Goal: Find specific page/section

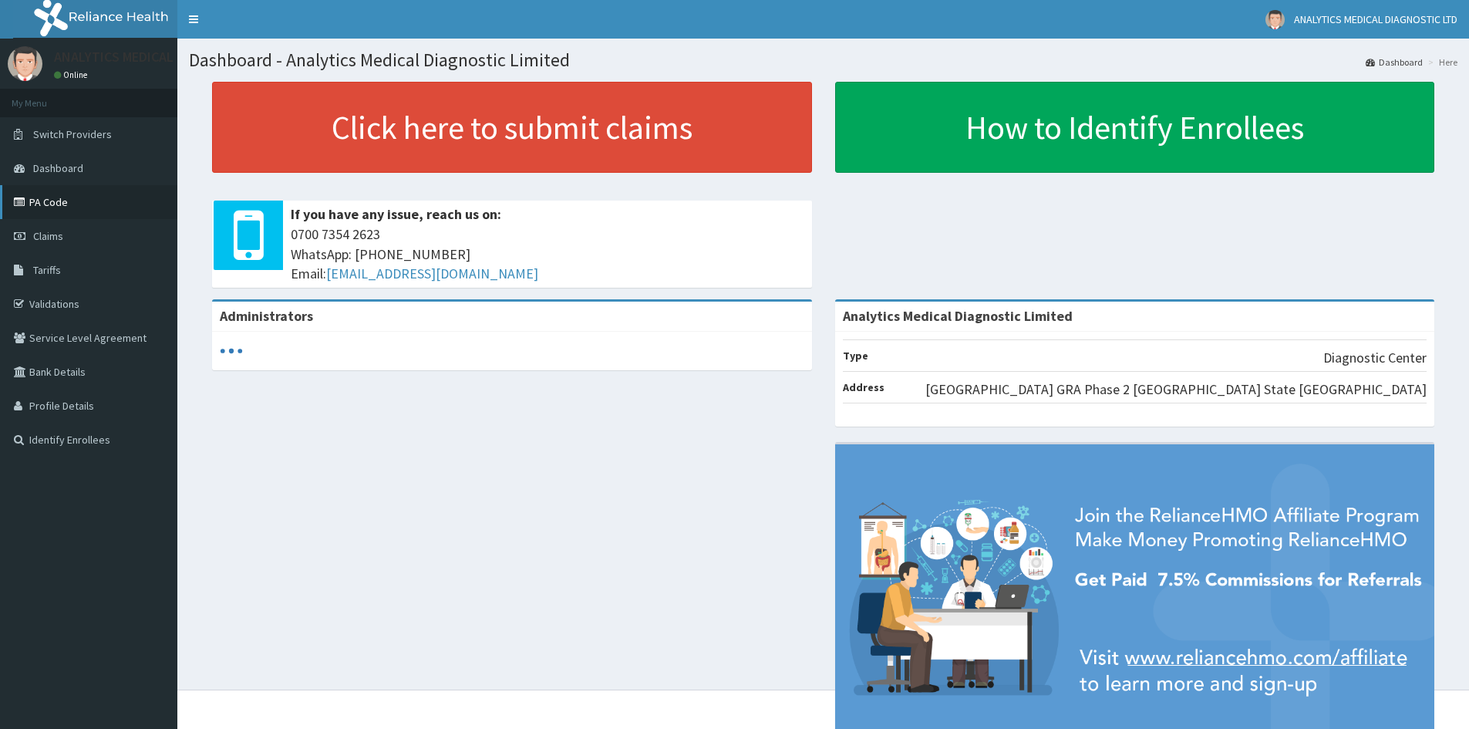
click at [52, 193] on link "PA Code" at bounding box center [88, 202] width 177 height 34
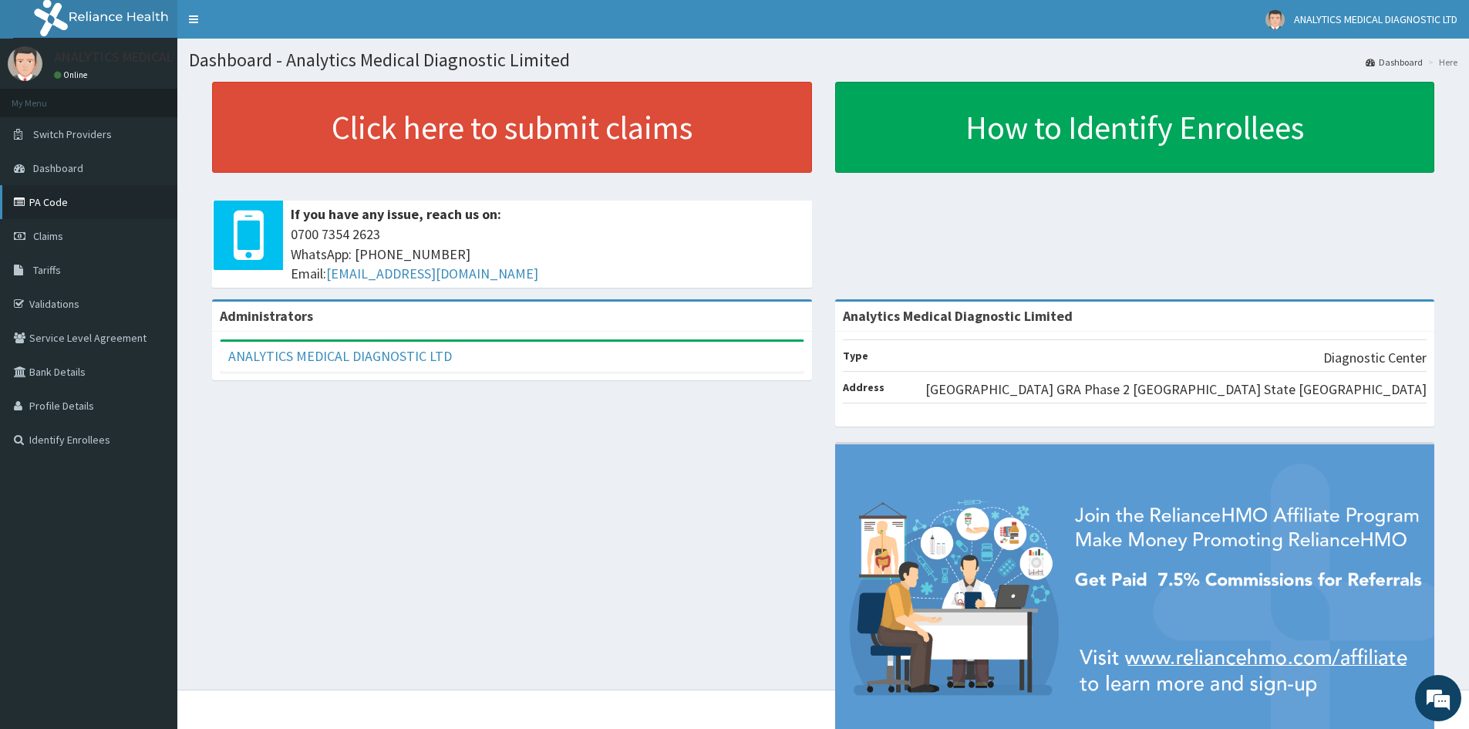
click at [83, 211] on link "PA Code" at bounding box center [88, 202] width 177 height 34
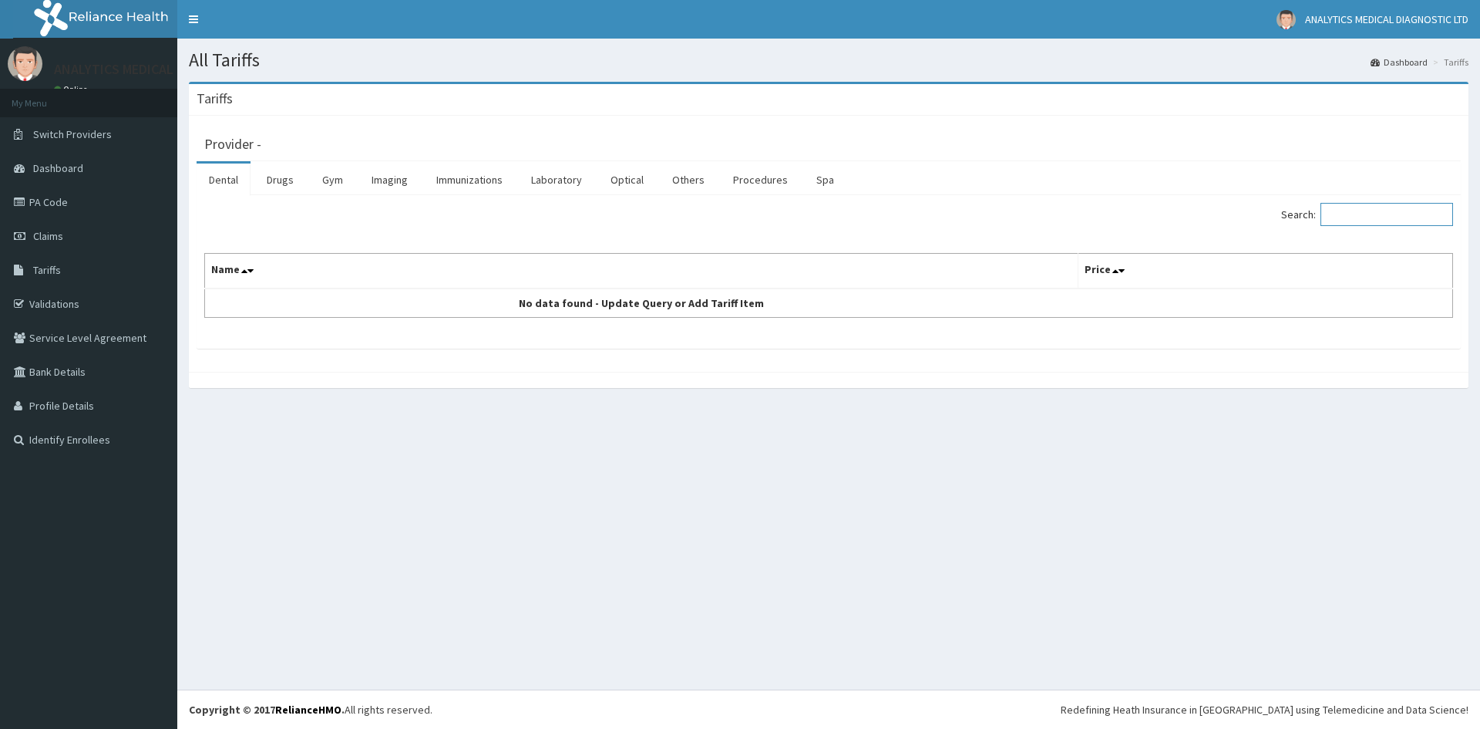
click at [1386, 215] on input "Search:" at bounding box center [1387, 214] width 133 height 23
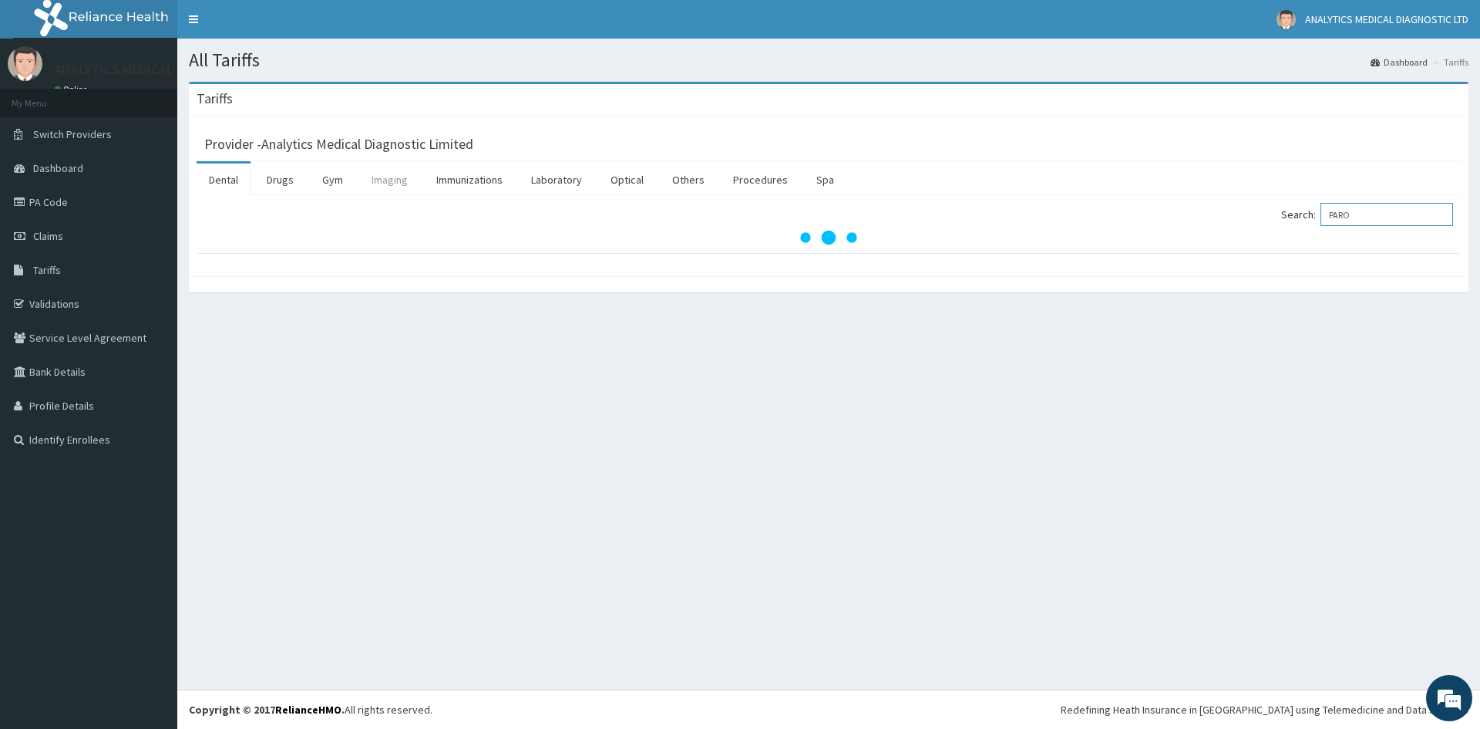
type input "PARO"
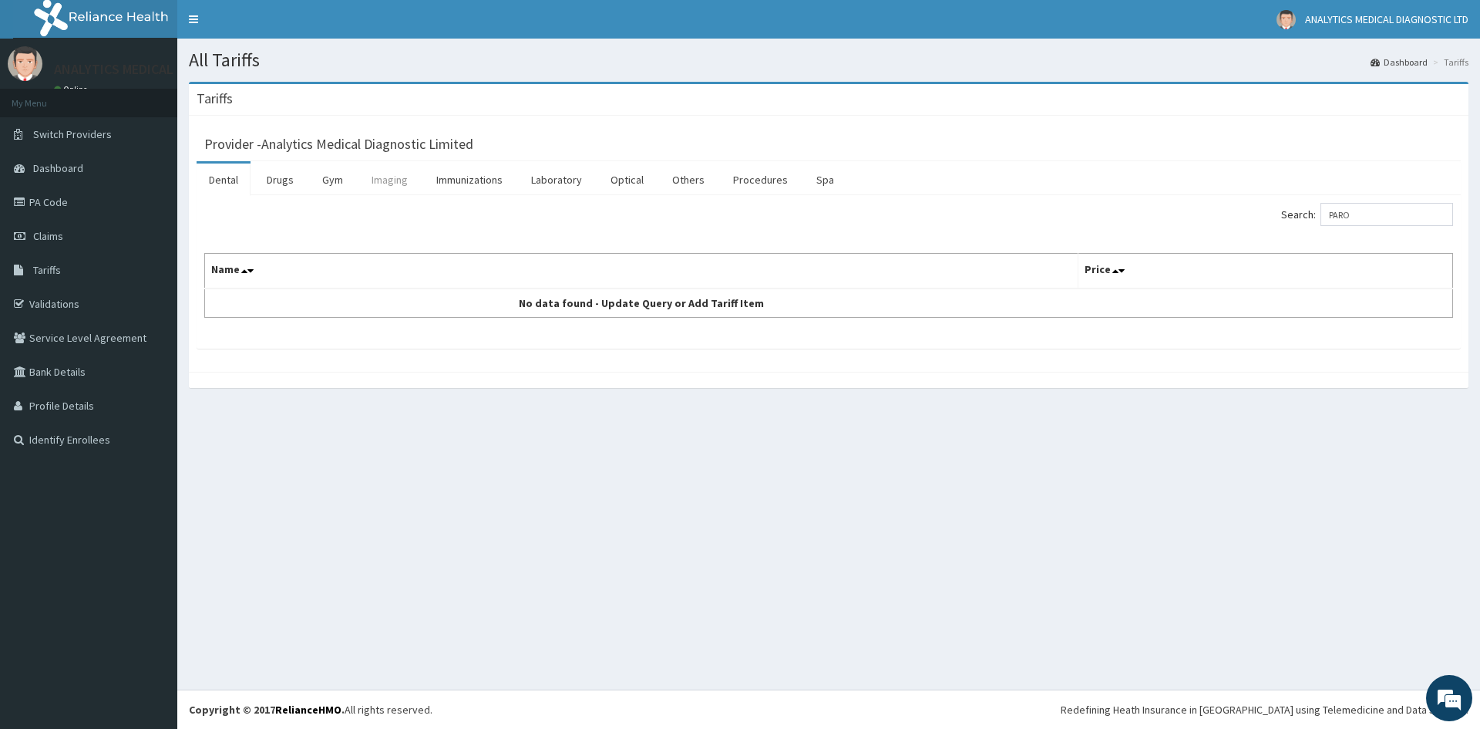
click at [405, 177] on link "Imaging" at bounding box center [389, 179] width 61 height 32
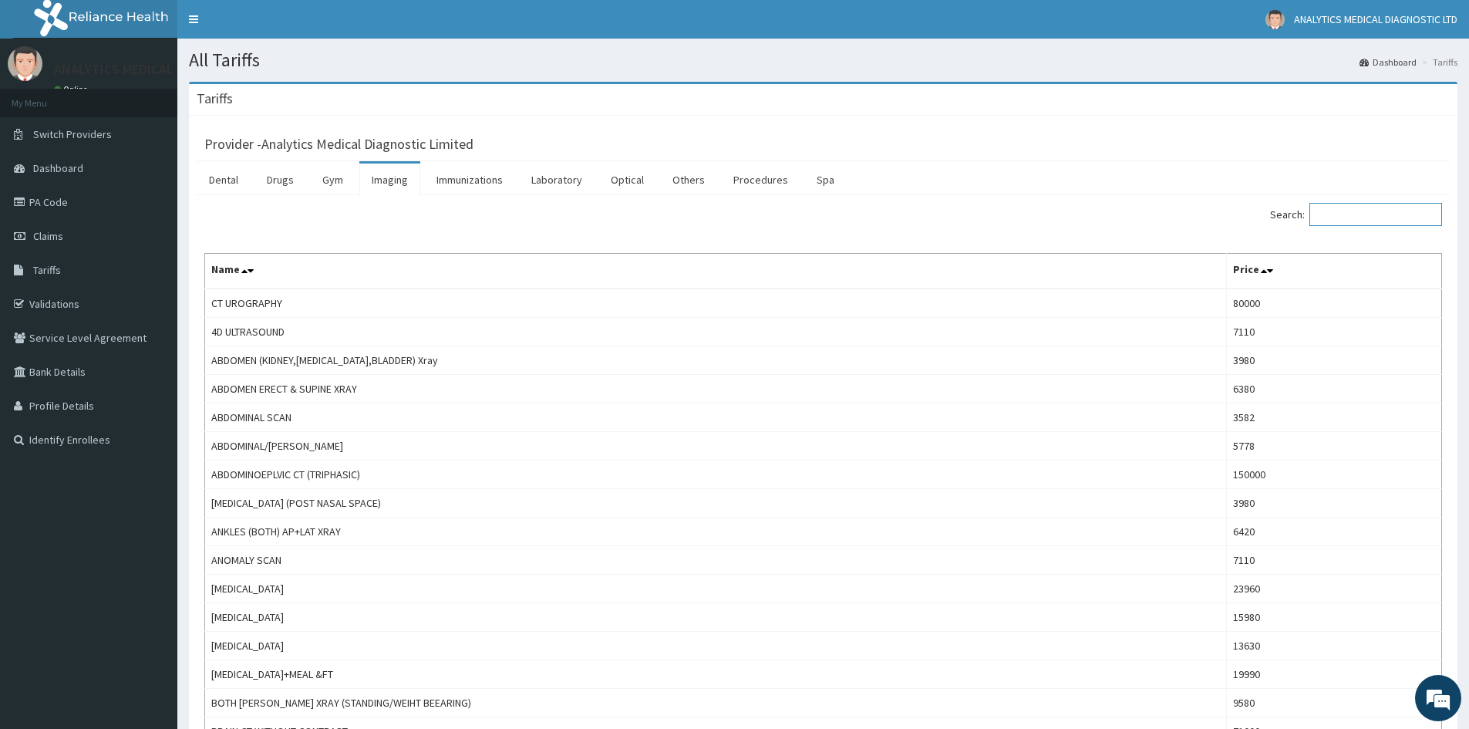
click at [1367, 220] on input "Search:" at bounding box center [1375, 214] width 133 height 23
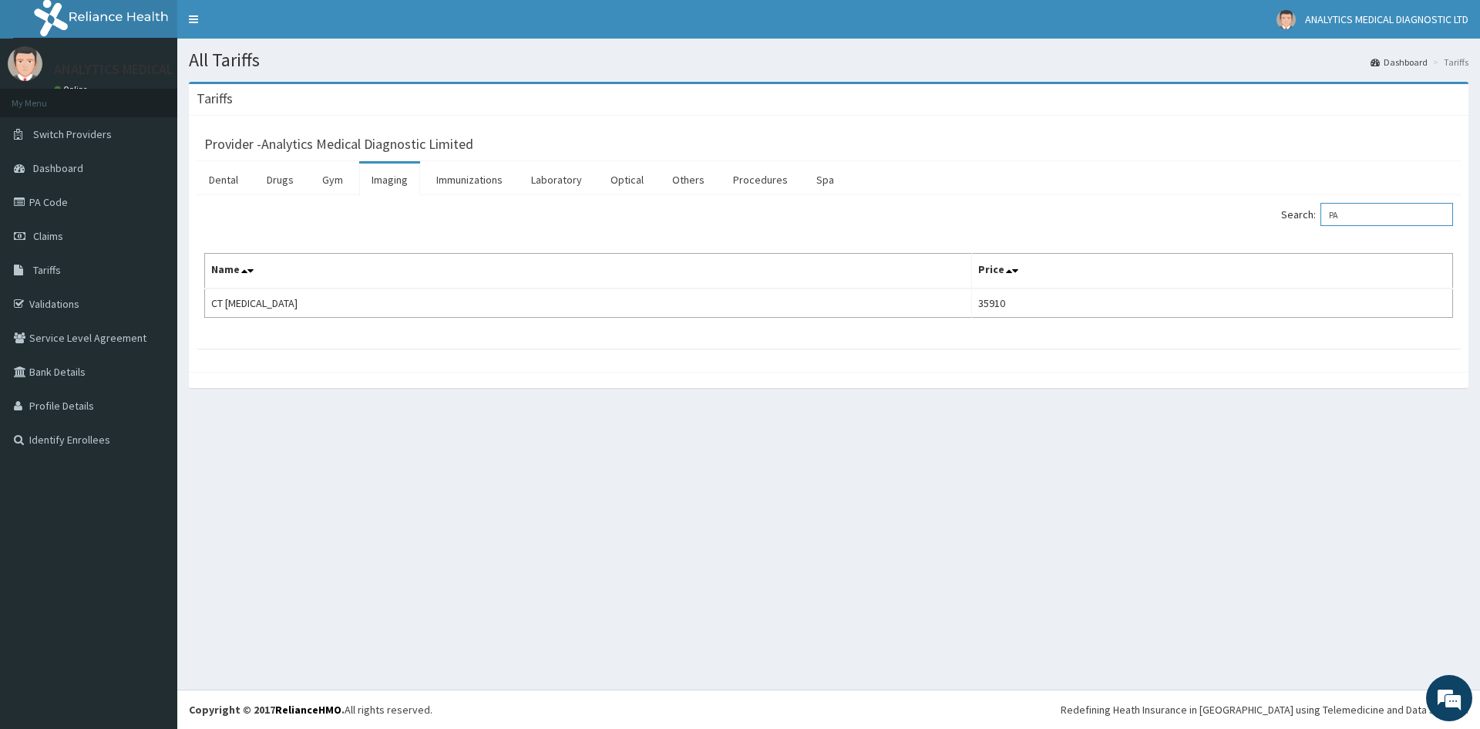
type input "P"
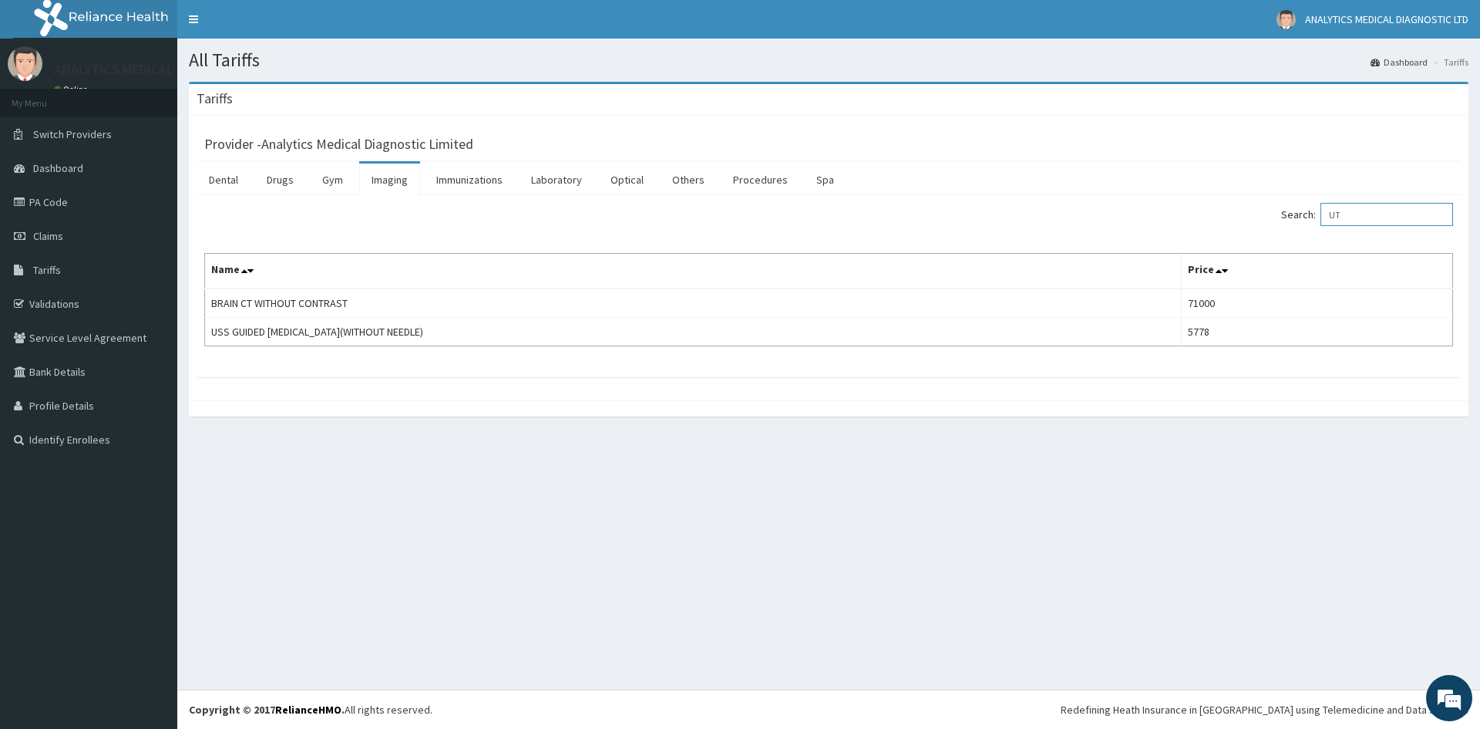
click at [1365, 216] on input "UT" at bounding box center [1387, 214] width 133 height 23
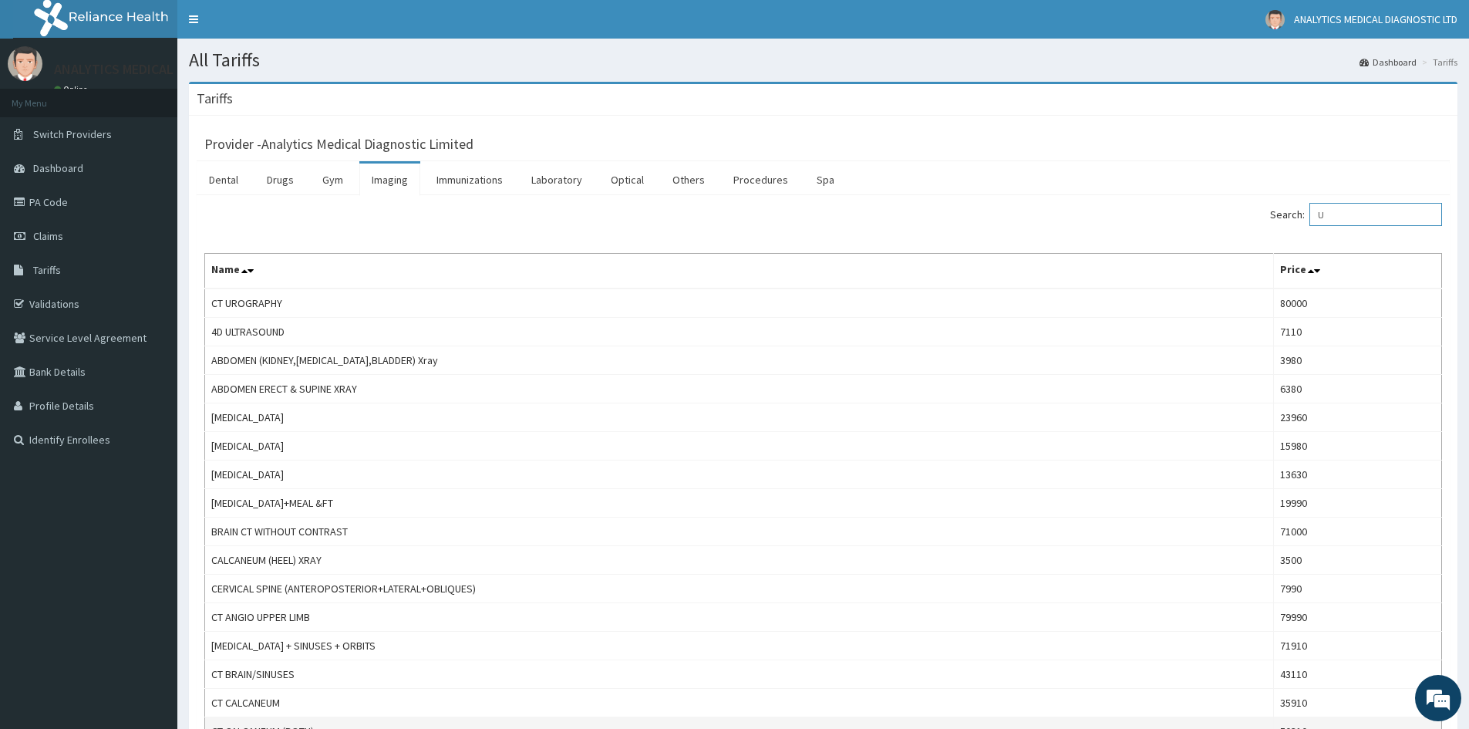
type input "U"
